Goal: Transaction & Acquisition: Purchase product/service

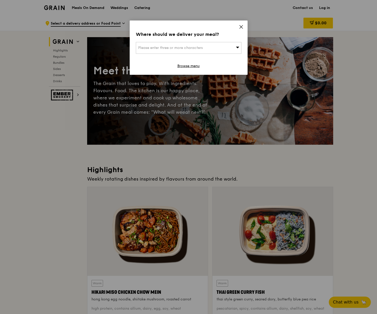
click at [241, 29] on icon at bounding box center [241, 27] width 5 height 5
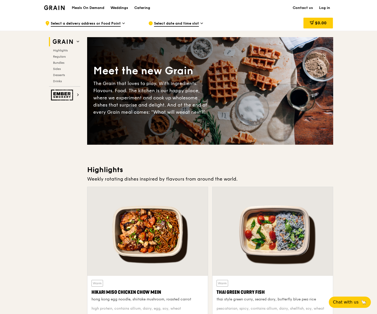
click at [325, 8] on link "Log in" at bounding box center [324, 7] width 17 height 15
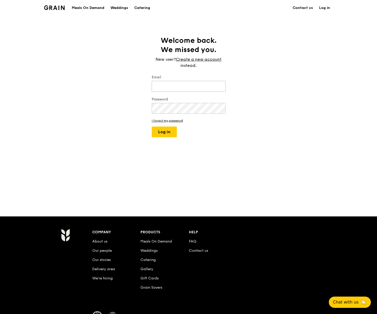
click at [176, 86] on input "Email" at bounding box center [189, 86] width 74 height 11
type input "[EMAIL_ADDRESS][DOMAIN_NAME]"
click at [152, 127] on button "Log in" at bounding box center [164, 132] width 25 height 11
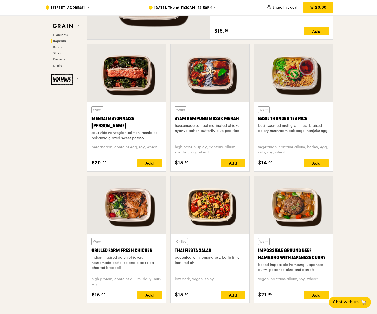
scroll to position [487, 0]
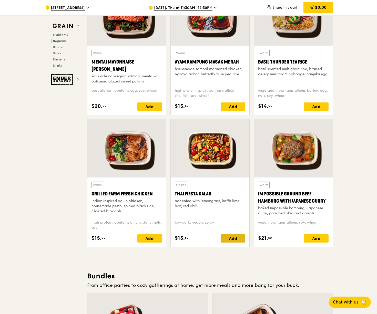
click at [233, 238] on div "Add" at bounding box center [233, 238] width 25 height 8
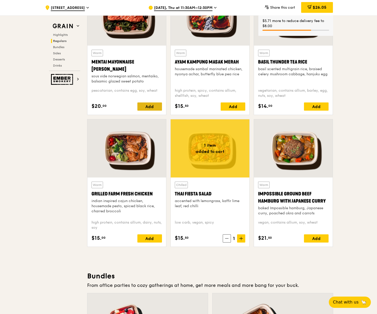
click at [149, 106] on div "Add" at bounding box center [149, 106] width 25 height 8
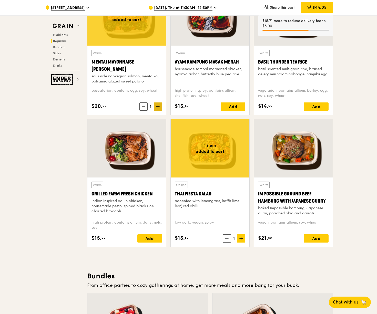
click at [158, 105] on icon at bounding box center [158, 107] width 4 height 4
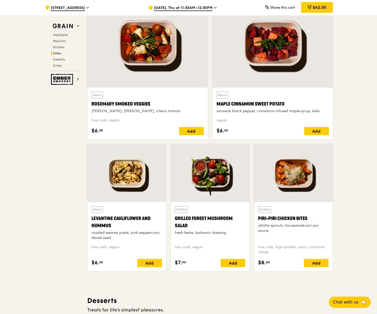
scroll to position [1182, 0]
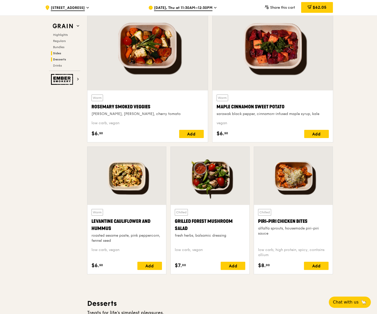
click at [61, 60] on span "Desserts" at bounding box center [59, 60] width 13 height 4
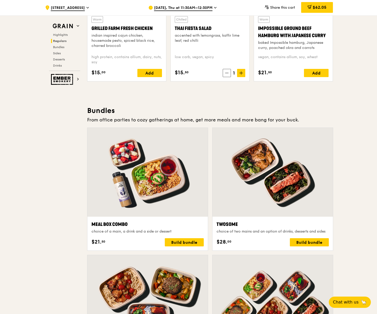
scroll to position [615, 0]
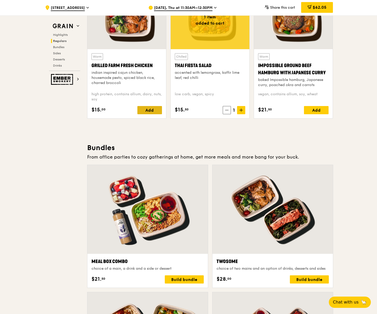
click at [151, 107] on div "Add" at bounding box center [149, 110] width 25 height 8
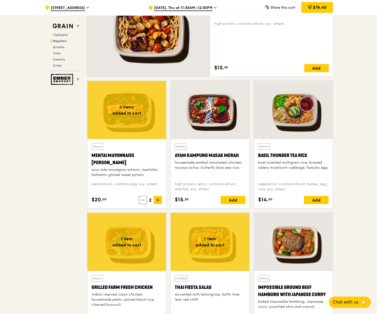
scroll to position [384, 0]
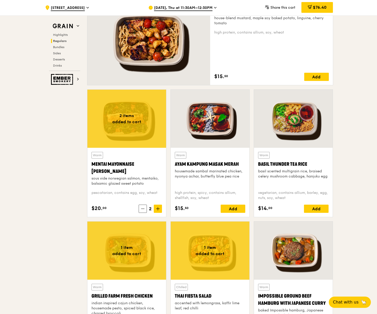
click at [192, 9] on span "[DATE], Thu at 11:30AM–12:30PM" at bounding box center [183, 8] width 58 height 6
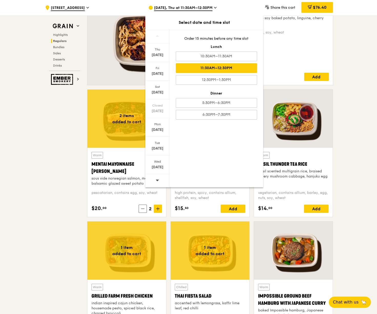
click at [194, 72] on div "11:30AM–12:30PM" at bounding box center [216, 68] width 81 height 10
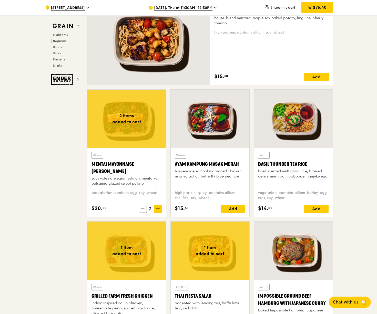
click at [197, 8] on span "[DATE], Thu at 11:30AM–12:30PM" at bounding box center [183, 8] width 58 height 6
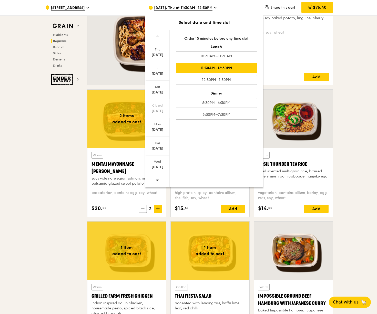
click at [22, 8] on div ".cls-1 { fill: none; stroke: #fff; stroke-linecap: round; stroke-linejoin: roun…" at bounding box center [188, 7] width 377 height 15
